Goal: Transaction & Acquisition: Download file/media

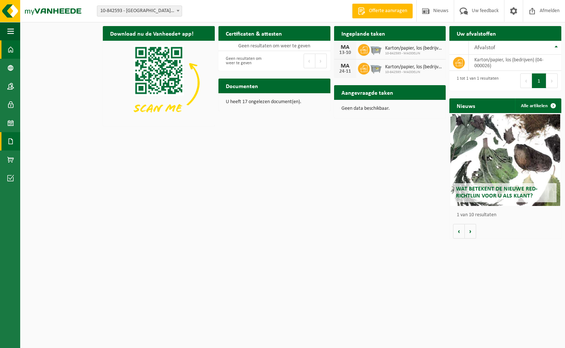
click at [11, 140] on span at bounding box center [10, 141] width 7 height 18
click at [59, 137] on span "Facturen" at bounding box center [52, 141] width 19 height 14
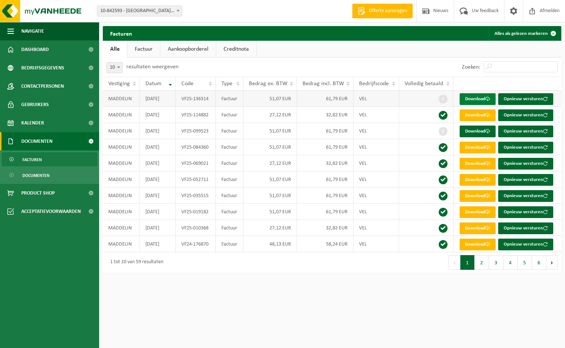
click at [481, 97] on link "Download" at bounding box center [478, 99] width 36 height 12
click at [378, 62] on div "Zoeken:" at bounding box center [446, 67] width 229 height 19
click at [478, 134] on link "Download" at bounding box center [478, 132] width 36 height 12
